Goal: Task Accomplishment & Management: Use online tool/utility

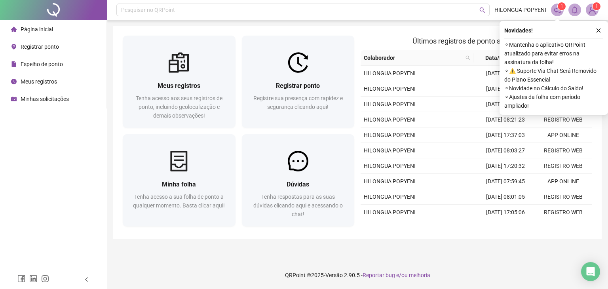
click at [26, 48] on span "Registrar ponto" at bounding box center [40, 47] width 38 height 6
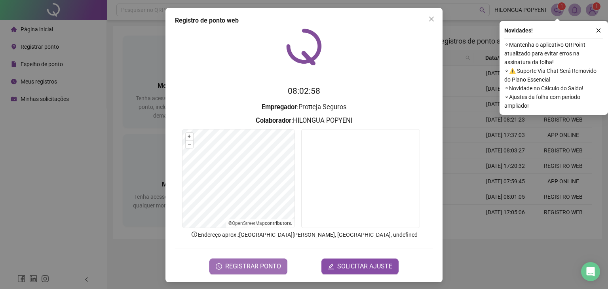
click at [254, 265] on span "REGISTRAR PONTO" at bounding box center [253, 266] width 56 height 9
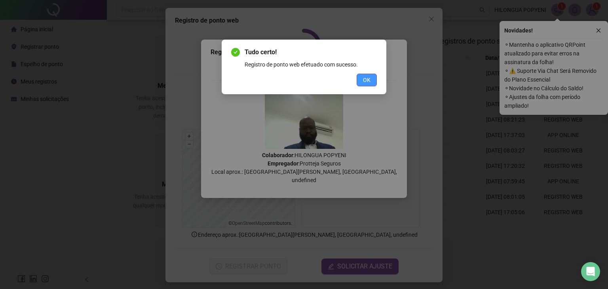
click at [362, 80] on button "OK" at bounding box center [366, 80] width 20 height 13
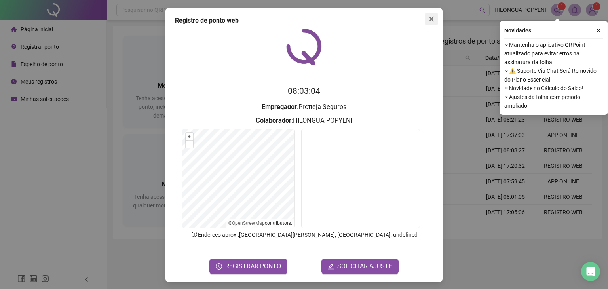
click at [429, 19] on icon "close" at bounding box center [431, 19] width 5 height 5
